Goal: Information Seeking & Learning: Learn about a topic

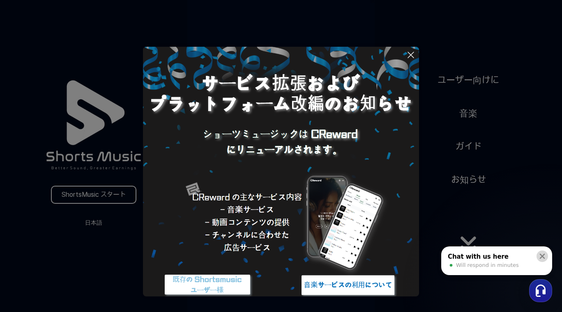
click at [541, 257] on icon at bounding box center [542, 256] width 5 height 5
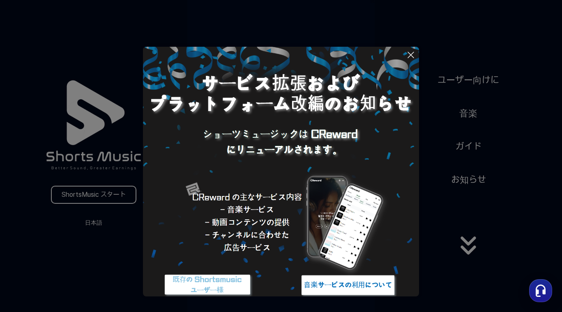
click at [470, 240] on button at bounding box center [281, 156] width 562 height 312
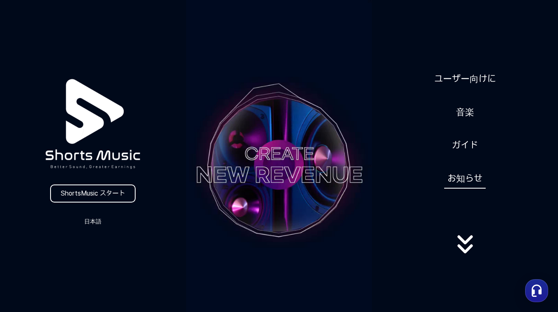
click at [480, 180] on link "お知らせ" at bounding box center [464, 179] width 41 height 20
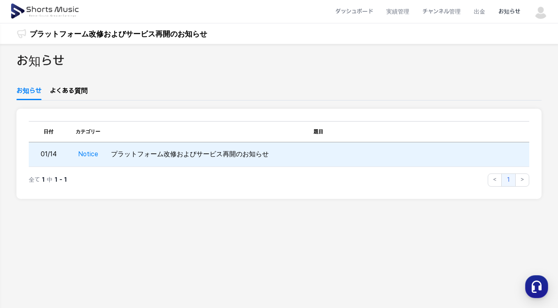
click at [207, 155] on td "プラットフォーム改修およびサービス再開のお知らせ" at bounding box center [318, 154] width 421 height 25
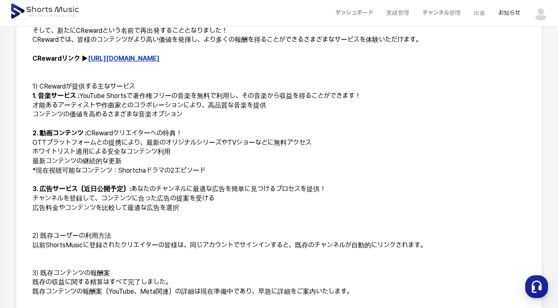
scroll to position [164, 0]
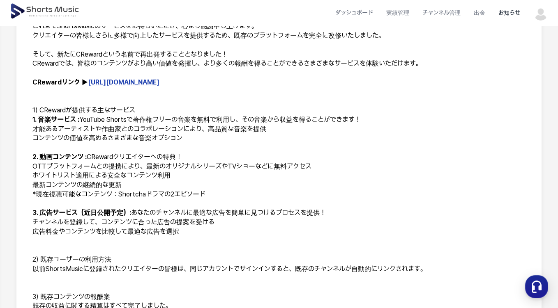
click at [103, 83] on link "[URL][DOMAIN_NAME]" at bounding box center [123, 82] width 71 height 8
